Goal: Task Accomplishment & Management: Manage account settings

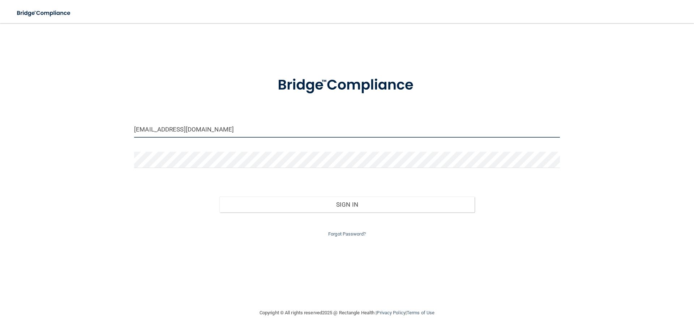
click at [417, 131] on input "[EMAIL_ADDRESS][DOMAIN_NAME]" at bounding box center [347, 129] width 426 height 16
type input "[EMAIL_ADDRESS][DOMAIN_NAME]"
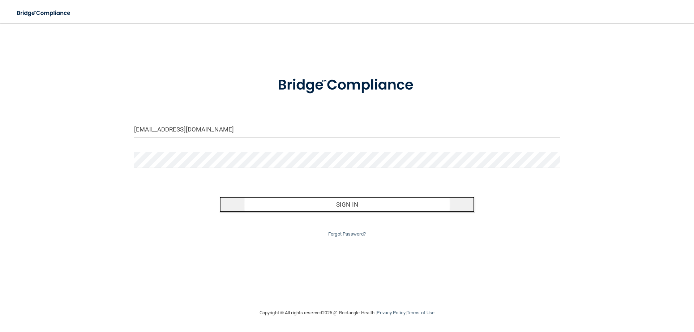
click at [318, 204] on button "Sign In" at bounding box center [346, 205] width 255 height 16
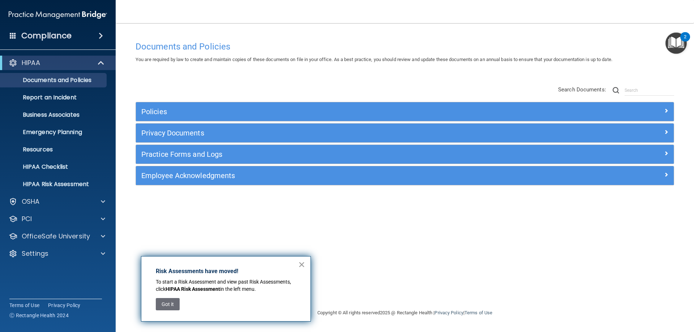
click at [302, 265] on button "×" at bounding box center [301, 265] width 7 height 12
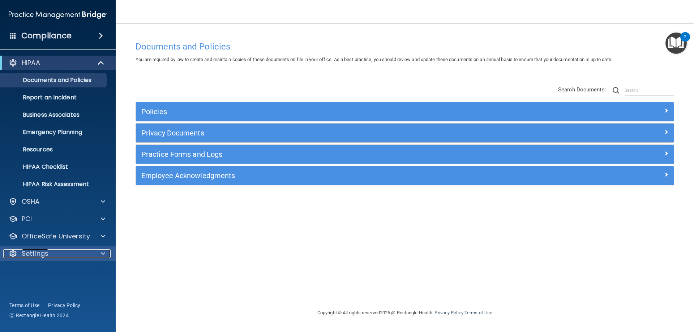
click at [60, 252] on div "Settings" at bounding box center [48, 253] width 90 height 9
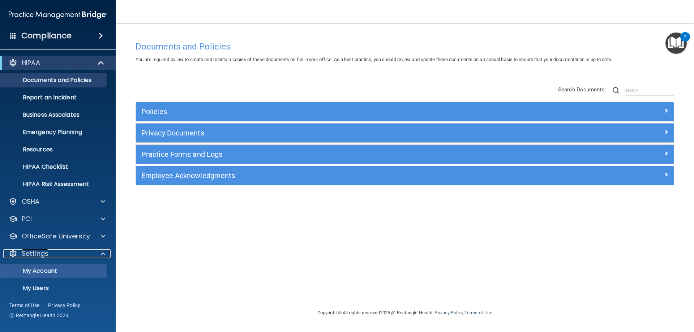
scroll to position [37, 0]
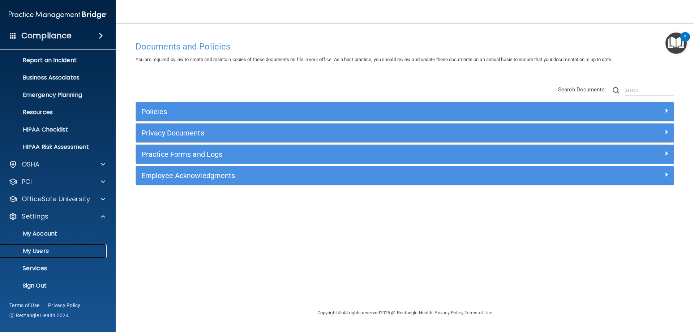
click at [43, 245] on link "My Users" at bounding box center [50, 251] width 114 height 14
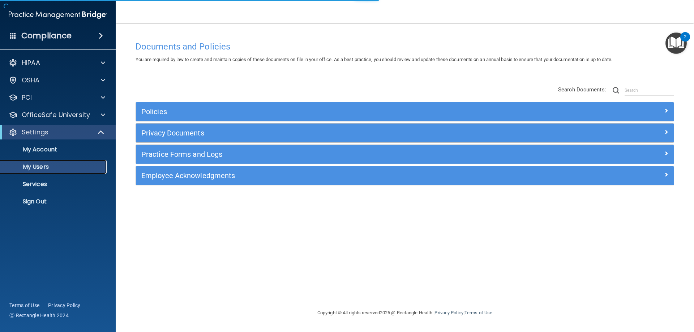
select select "20"
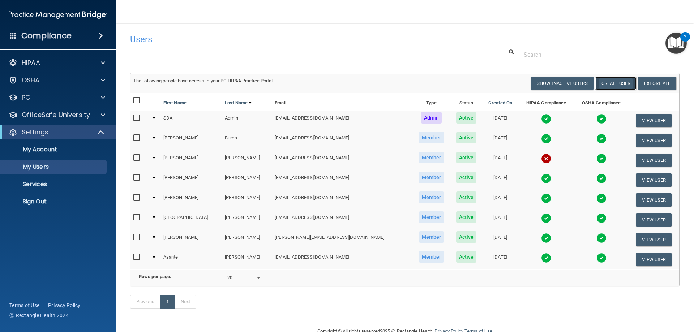
click at [609, 82] on button "Create User" at bounding box center [615, 83] width 41 height 13
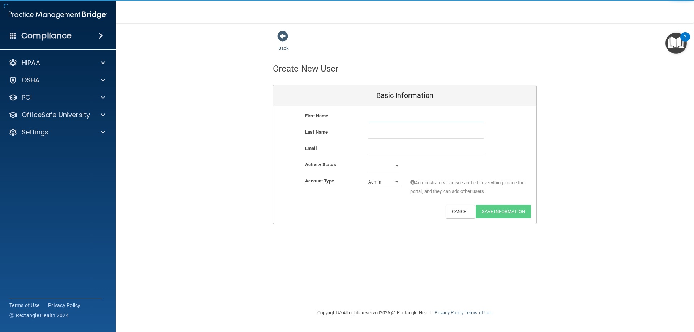
click at [414, 117] on input "text" at bounding box center [425, 117] width 115 height 11
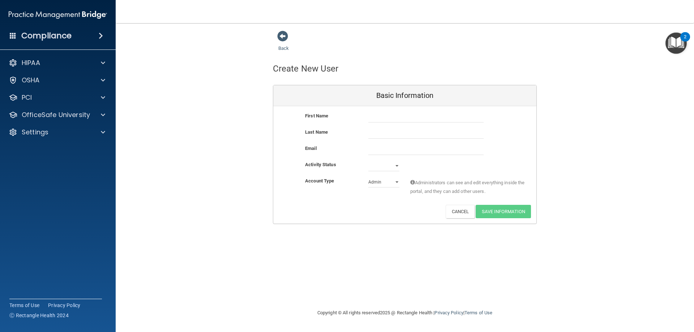
click at [371, 204] on div "Account Type Practice Admin Admin Member Financial Institution Business Associa…" at bounding box center [404, 191] width 263 height 28
click at [395, 167] on select "Active Inactive" at bounding box center [383, 165] width 31 height 11
select select "active"
click at [368, 160] on select "Active Inactive" at bounding box center [383, 165] width 31 height 11
click at [374, 151] on input "email" at bounding box center [425, 149] width 115 height 11
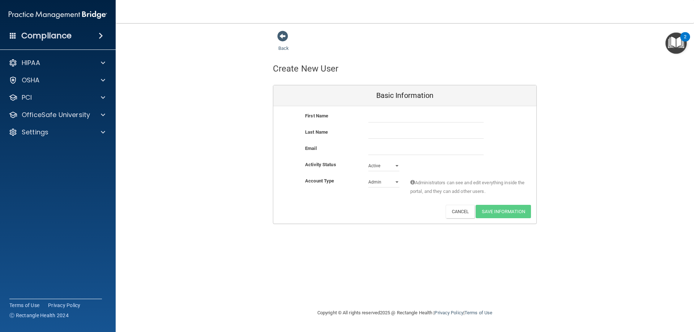
click at [372, 111] on div "First Name Last Name Email Activity Status Active Active Inactive Account Type …" at bounding box center [404, 164] width 263 height 117
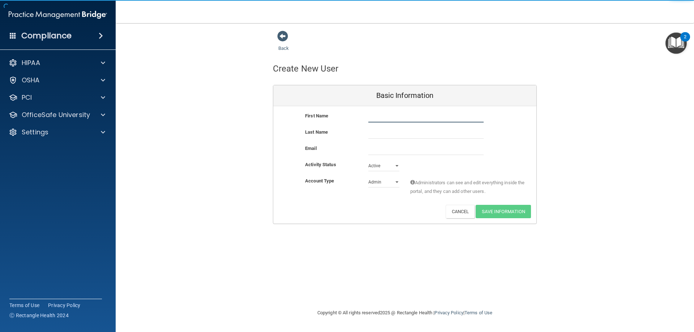
click at [371, 115] on input "text" at bounding box center [425, 117] width 115 height 11
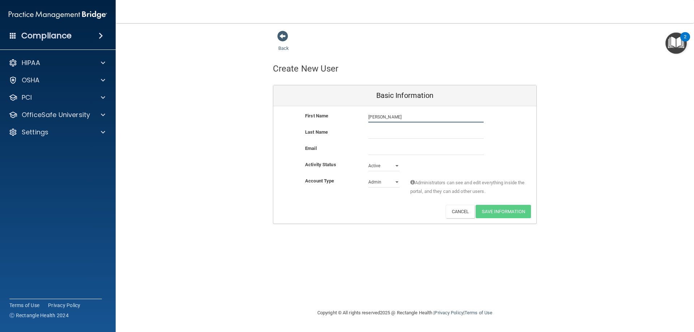
type input "[PERSON_NAME]"
type input "Wood"
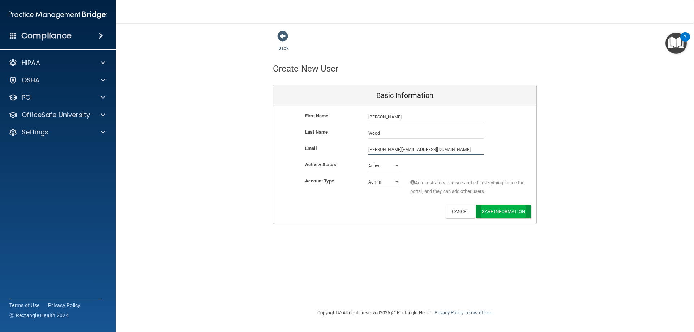
type input "[PERSON_NAME][EMAIL_ADDRESS][DOMAIN_NAME]"
click at [496, 214] on button "Save Information" at bounding box center [503, 212] width 55 height 13
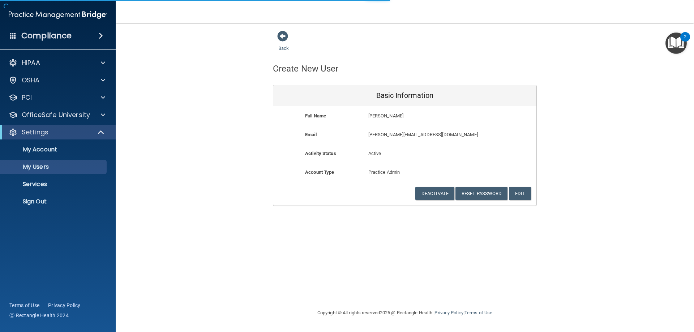
select select "20"
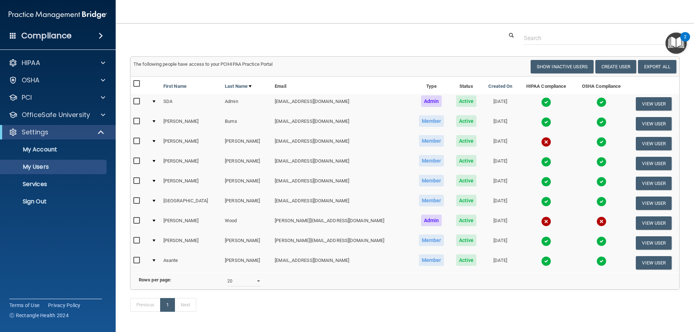
scroll to position [45, 0]
click at [154, 181] on td at bounding box center [155, 183] width 12 height 20
click at [645, 184] on button "View User" at bounding box center [654, 182] width 36 height 13
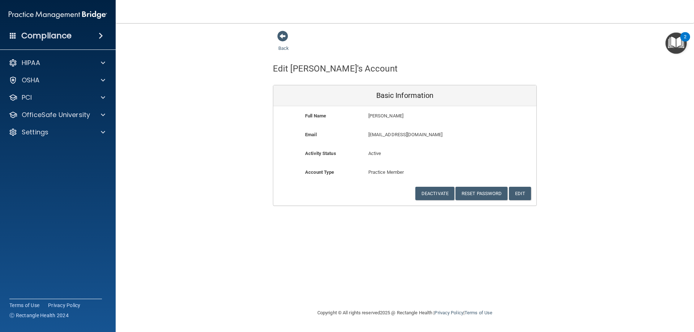
click at [282, 29] on main "Back Edit [PERSON_NAME]'s Account Basic Information Full Name [PERSON_NAME] [PE…" at bounding box center [405, 177] width 578 height 309
click at [281, 36] on span at bounding box center [282, 36] width 11 height 11
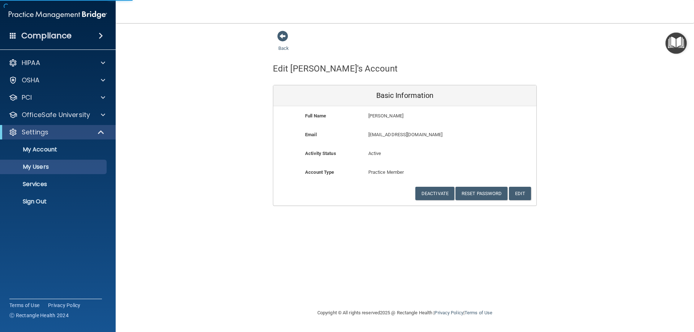
select select "20"
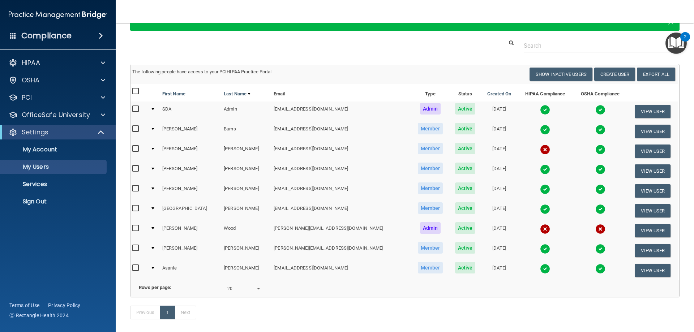
scroll to position [37, 0]
